Goal: Task Accomplishment & Management: Use online tool/utility

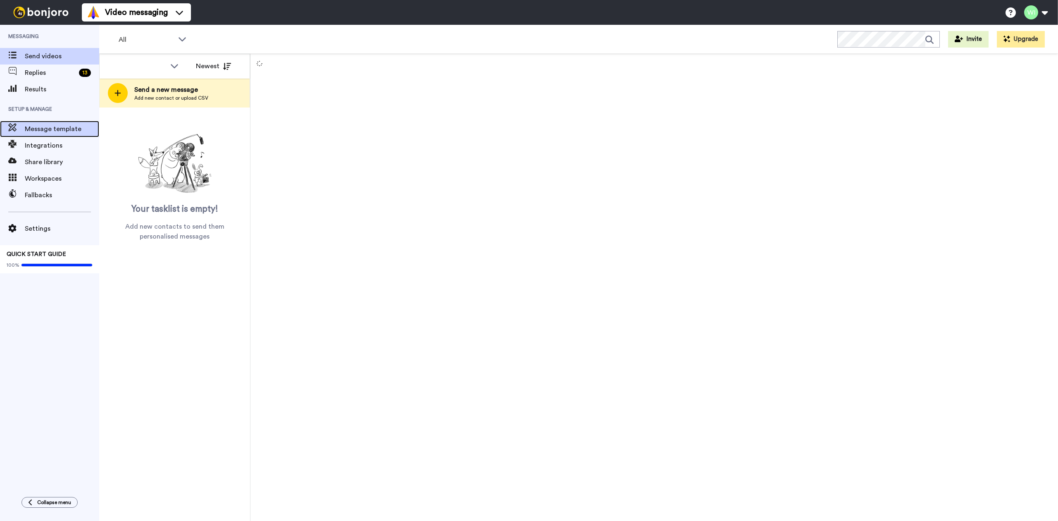
click at [32, 131] on span "Message template" at bounding box center [62, 129] width 74 height 10
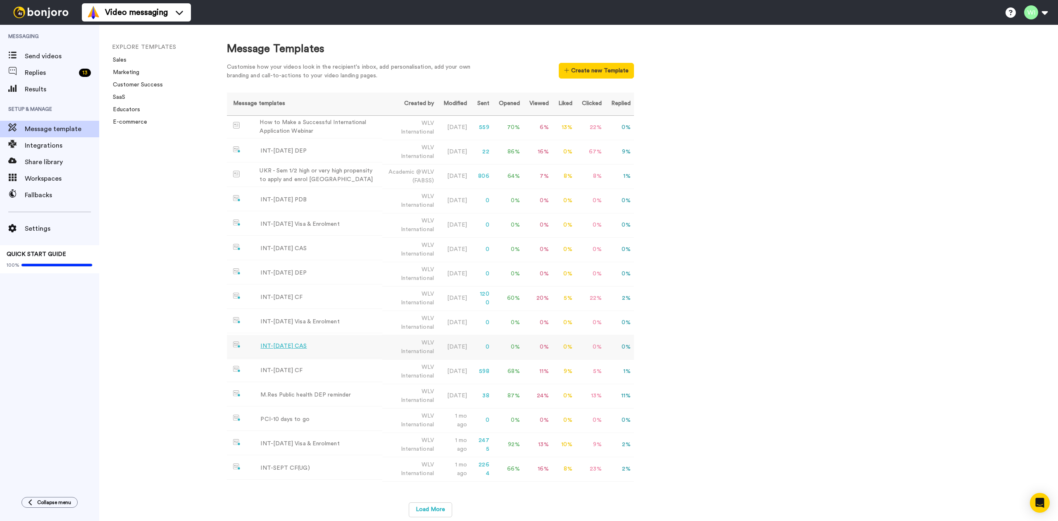
scroll to position [7, 0]
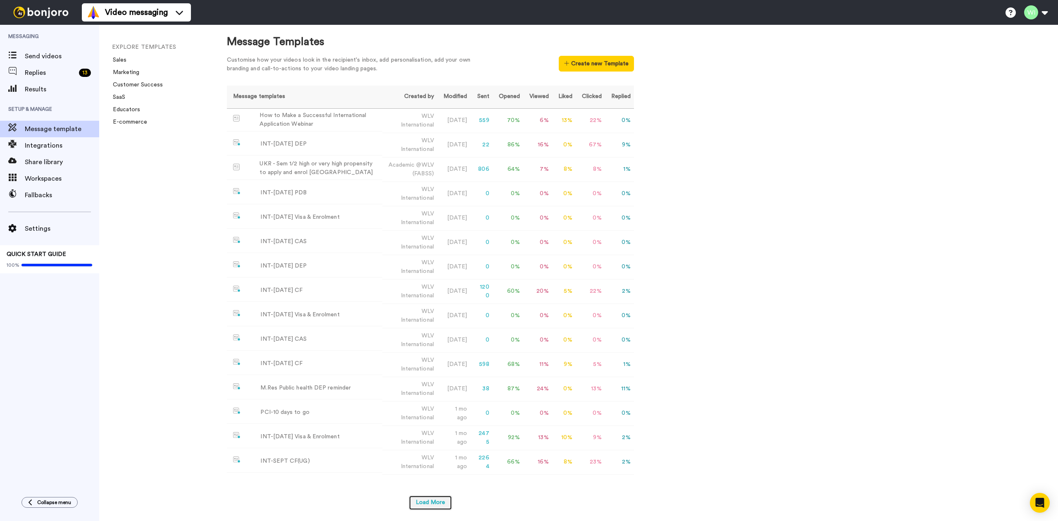
click at [432, 499] on button "Load More" at bounding box center [430, 502] width 43 height 15
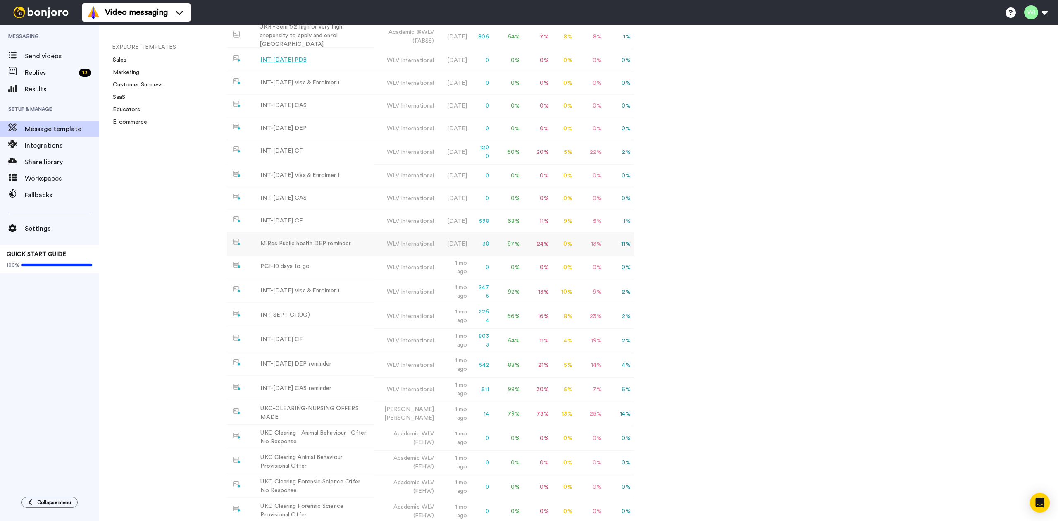
scroll to position [0, 0]
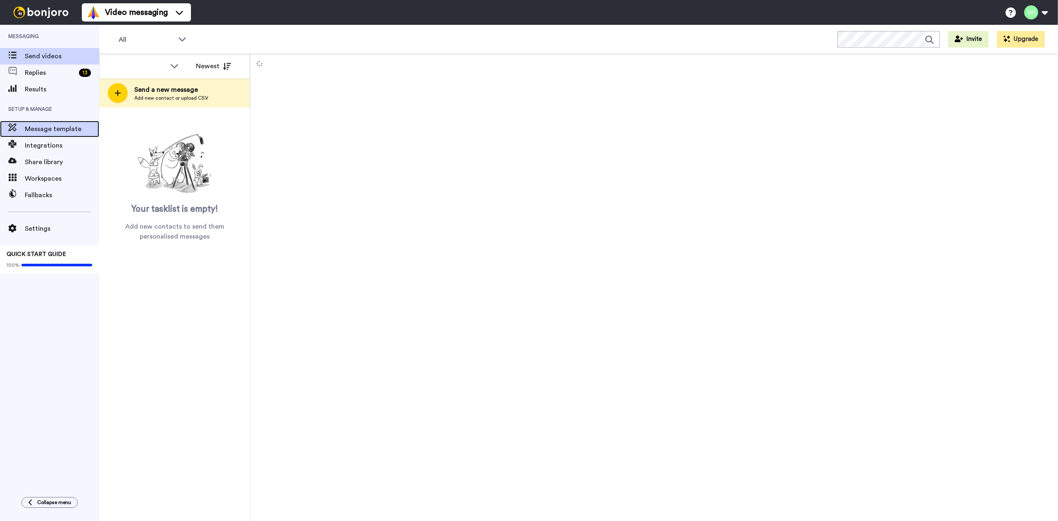
click at [64, 124] on span "Message template" at bounding box center [62, 129] width 74 height 10
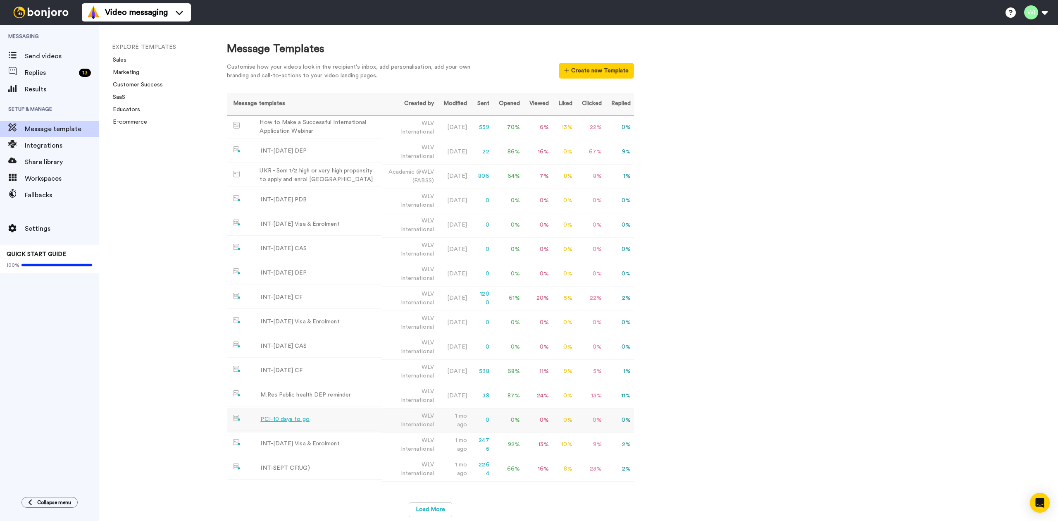
click at [295, 422] on div "PCI-10 days to go" at bounding box center [284, 419] width 49 height 9
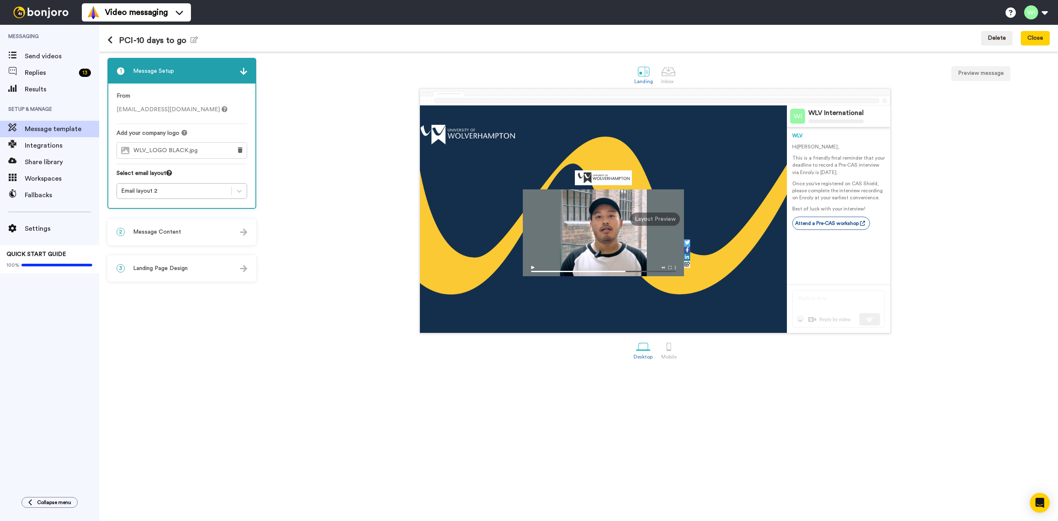
click at [182, 228] on div "2 Message Content" at bounding box center [181, 231] width 147 height 25
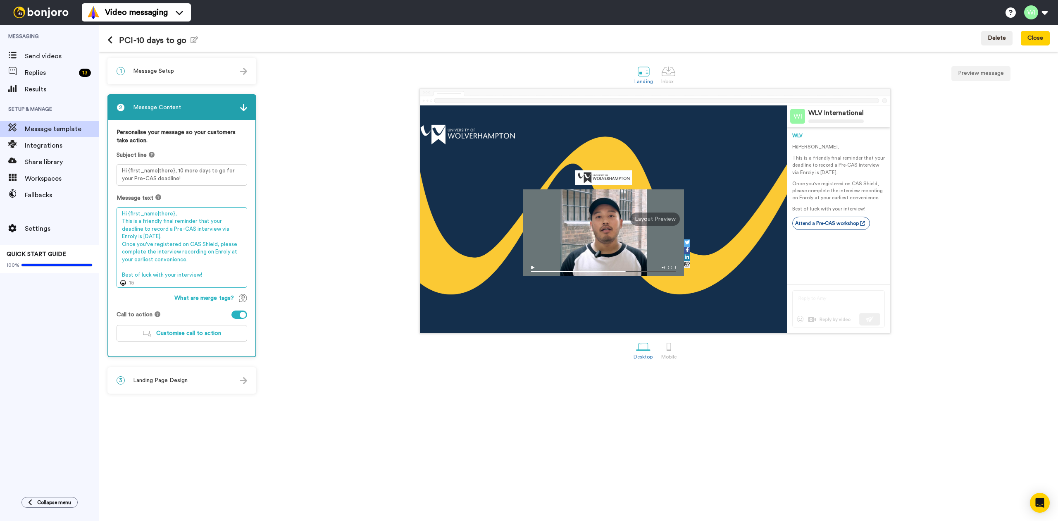
drag, startPoint x: 243, startPoint y: 219, endPoint x: 235, endPoint y: 217, distance: 9.0
click at [235, 217] on textarea "Hi {first_name|there}, This is a friendly final reminder that your deadline to …" at bounding box center [182, 247] width 131 height 81
click at [145, 229] on textarea "Hi {first_name|there}, This is a friendly final reminder that your deadline to …" at bounding box center [182, 247] width 131 height 81
drag, startPoint x: 147, startPoint y: 224, endPoint x: 131, endPoint y: 227, distance: 16.4
click at [131, 227] on textarea "Hi {first_name|there}, This is a friendly final reminder that your deadline to …" at bounding box center [182, 247] width 131 height 81
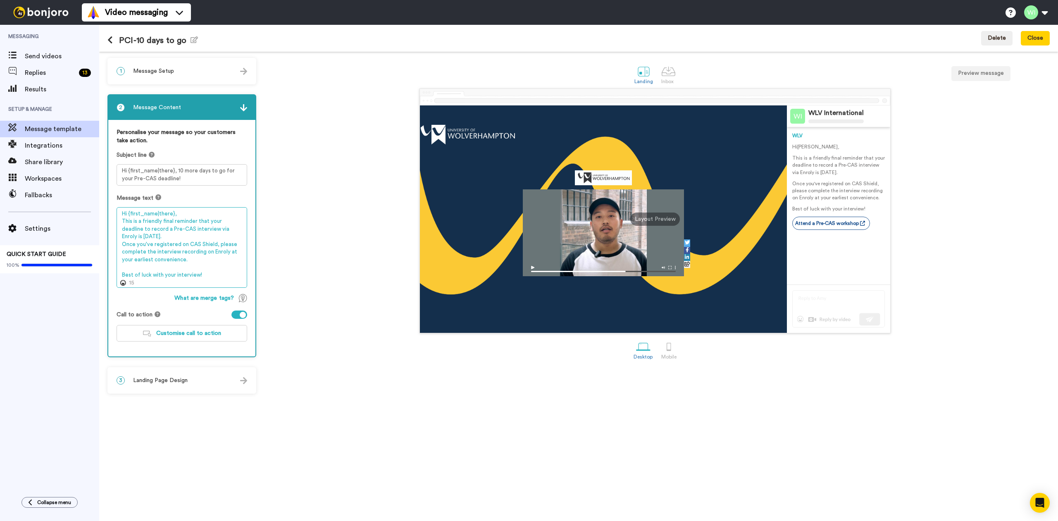
click at [146, 231] on textarea "Hi {first_name|there}, This is a friendly final reminder that your deadline to …" at bounding box center [182, 247] width 131 height 81
click at [148, 227] on textarea "Hi {first_name|there}, This is a friendly final reminder that your deadline to …" at bounding box center [182, 247] width 131 height 81
click at [217, 229] on textarea "Hi {first_name|there}, This is a friendly final reminder that your deadline to …" at bounding box center [182, 247] width 131 height 81
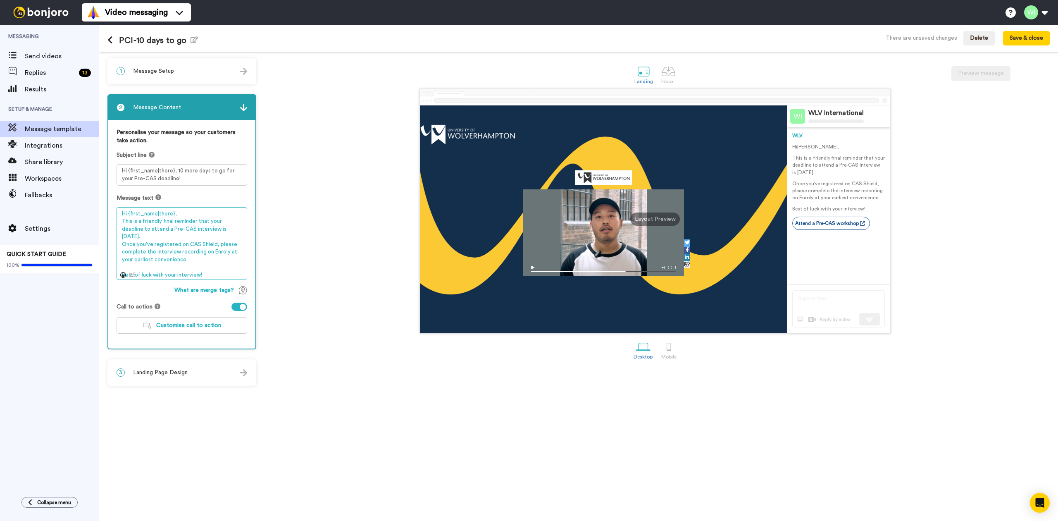
click at [235, 227] on textarea "Hi {first_name|there}, This is a friendly final reminder that your deadline to …" at bounding box center [182, 243] width 131 height 73
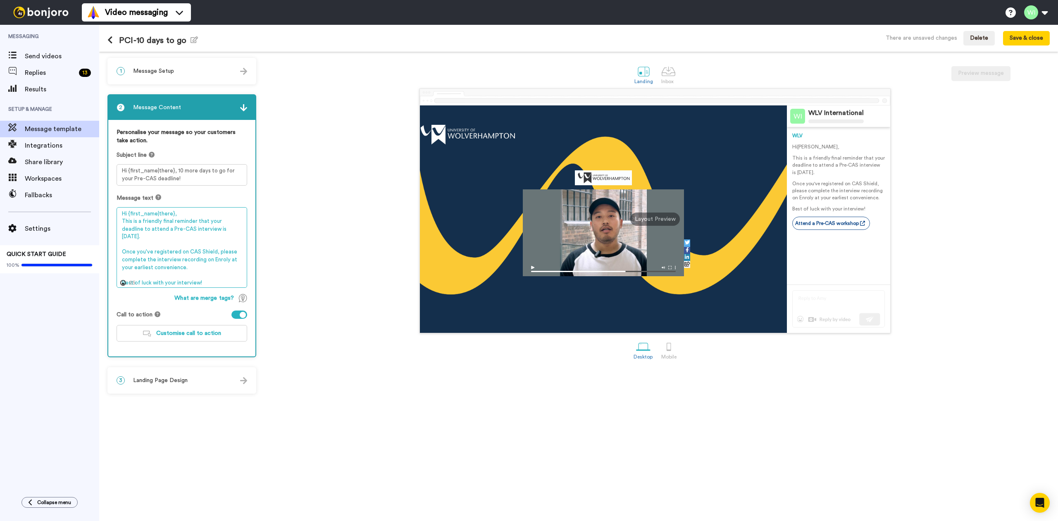
drag, startPoint x: 196, startPoint y: 260, endPoint x: 155, endPoint y: 241, distance: 44.6
click at [155, 241] on textarea "Hi {first_name|there}, This is a friendly final reminder that your deadline to …" at bounding box center [182, 247] width 131 height 81
drag, startPoint x: 150, startPoint y: 267, endPoint x: 120, endPoint y: 244, distance: 37.7
click at [120, 244] on textarea "Hi {first_name|there}, This is a friendly final reminder that your deadline to …" at bounding box center [182, 251] width 131 height 88
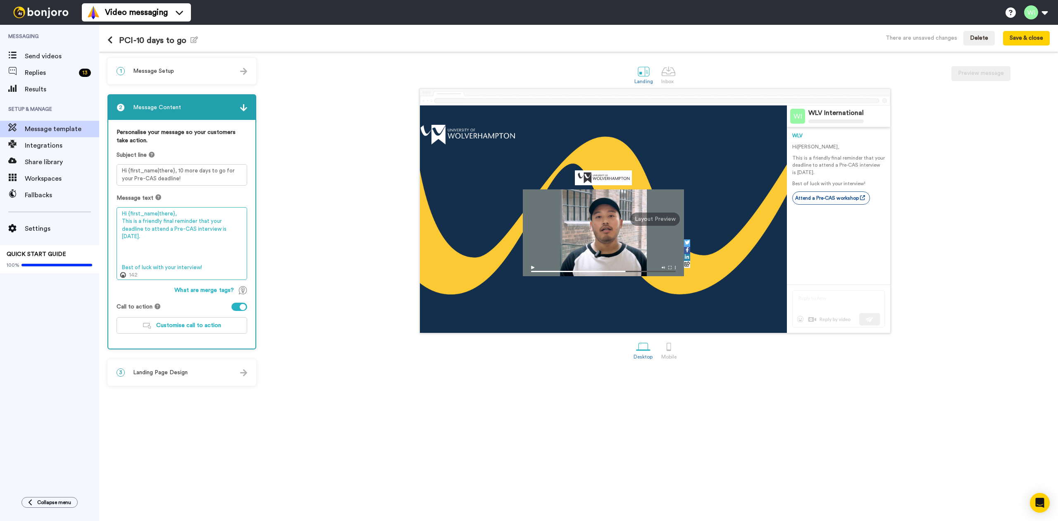
paste textarea "After you receive the interview invitation, please be sure to attend the interv…"
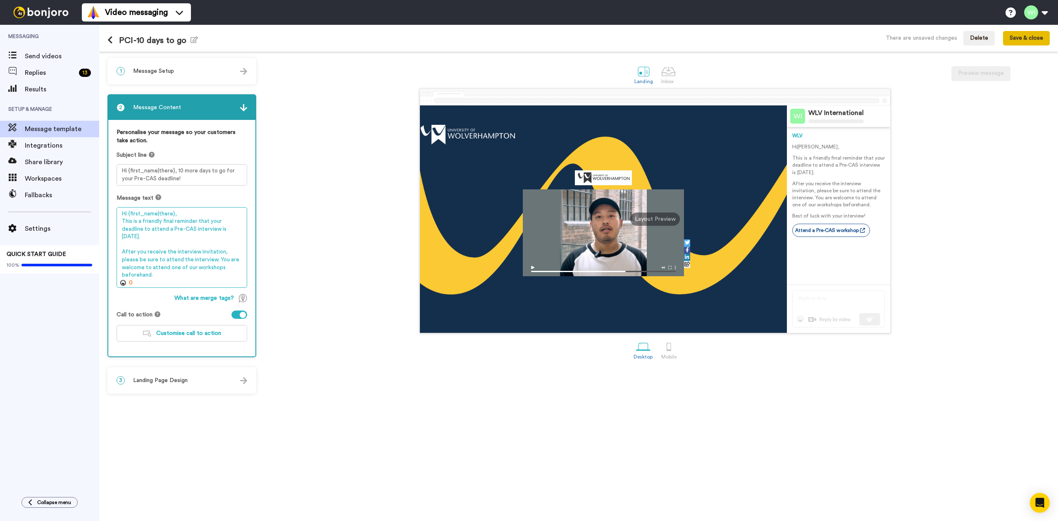
type textarea "Hi {first_name|there}, This is a friendly final reminder that your deadline to …"
click at [1026, 42] on button "Save & close" at bounding box center [1026, 38] width 47 height 15
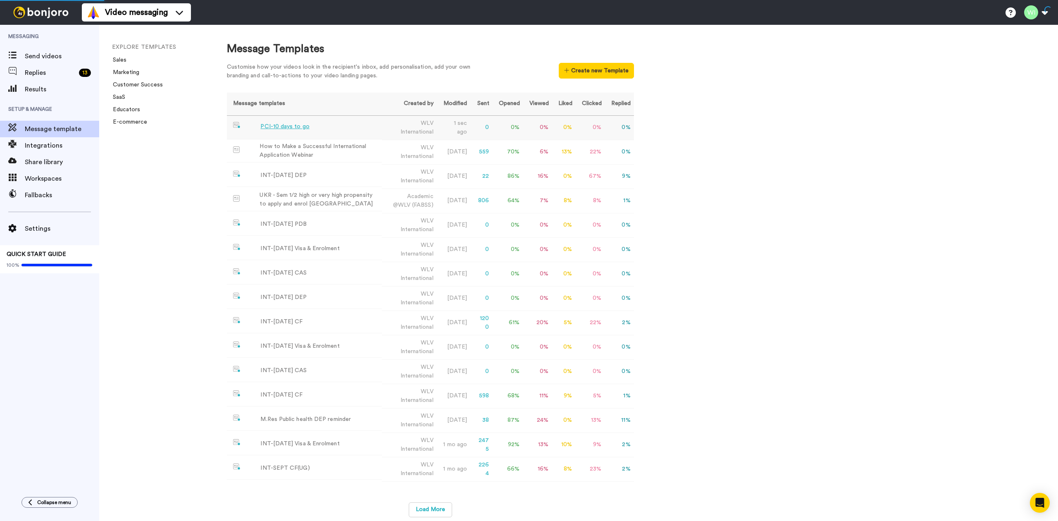
click at [295, 126] on div "PCI-10 days to go" at bounding box center [284, 126] width 49 height 9
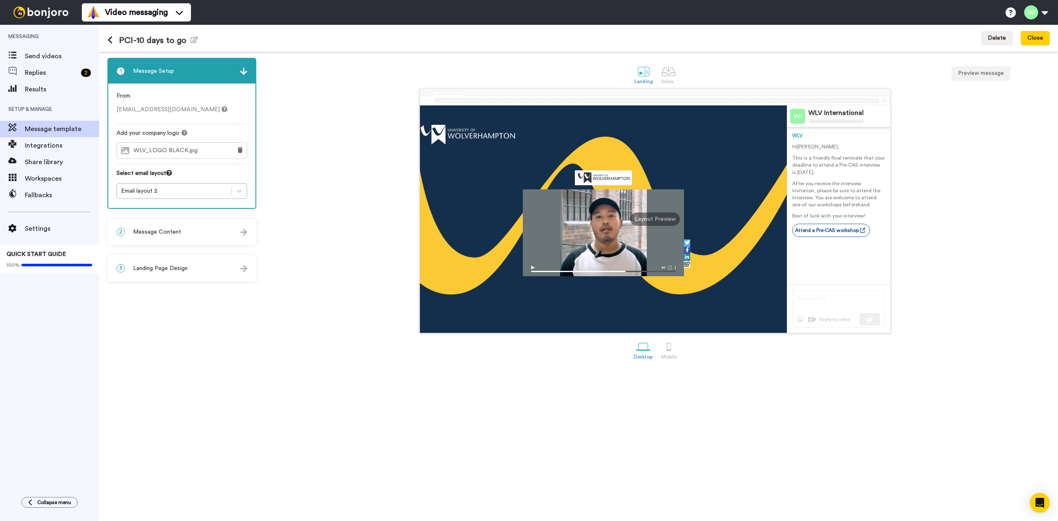
click at [197, 231] on div "2 Message Content" at bounding box center [181, 231] width 147 height 25
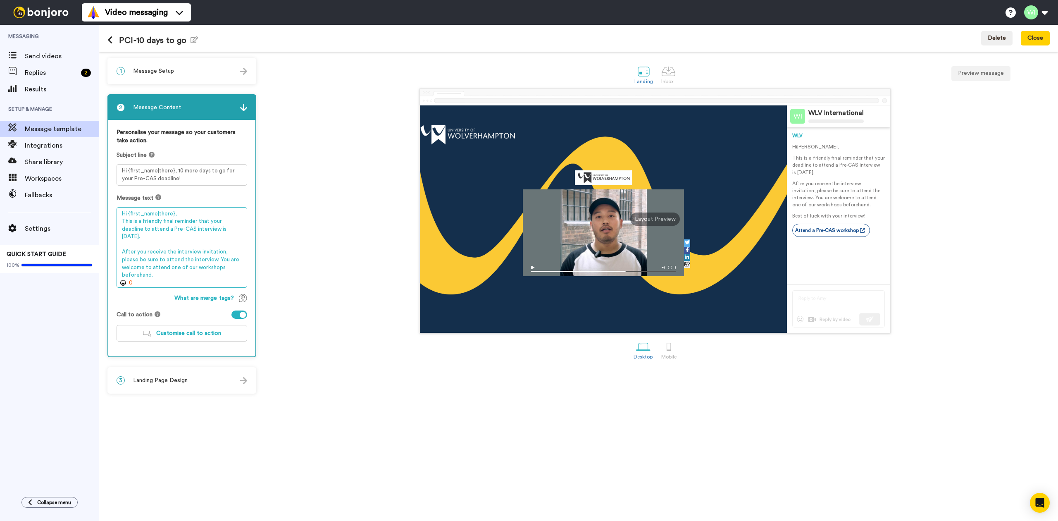
drag, startPoint x: 119, startPoint y: 211, endPoint x: 221, endPoint y: 275, distance: 120.2
click at [221, 275] on textarea "Hi {first_name|there}, This is a friendly final reminder that your deadline to …" at bounding box center [182, 247] width 131 height 81
click at [1030, 35] on button "Close" at bounding box center [1035, 38] width 29 height 15
